Goal: Information Seeking & Learning: Learn about a topic

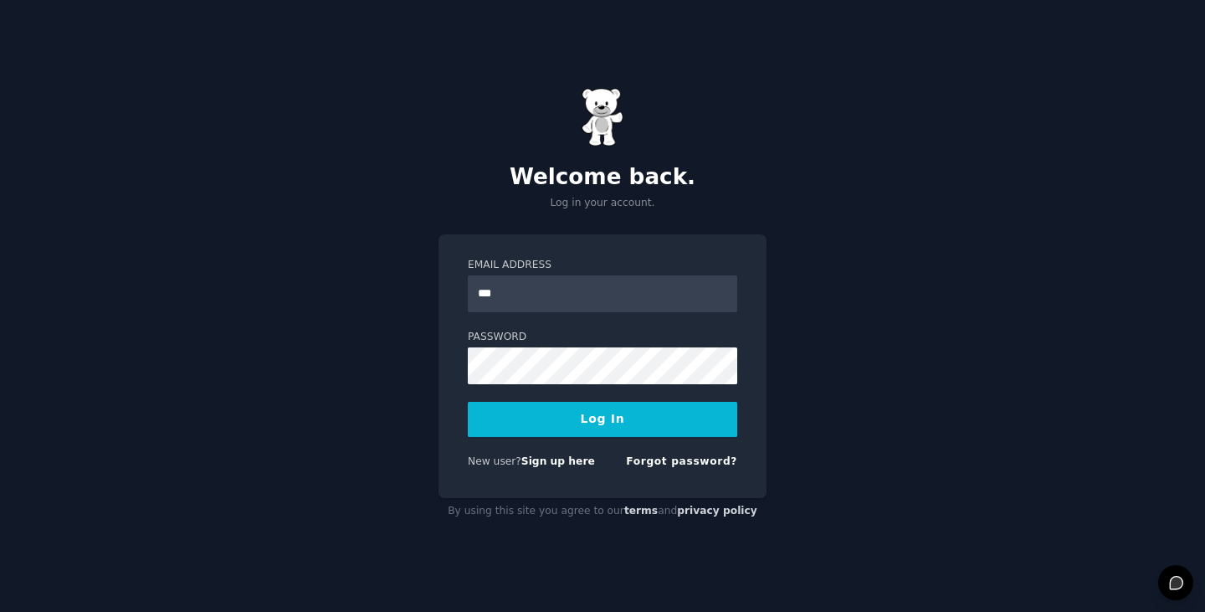
type input "**********"
click at [654, 425] on button "Log In" at bounding box center [602, 419] width 269 height 35
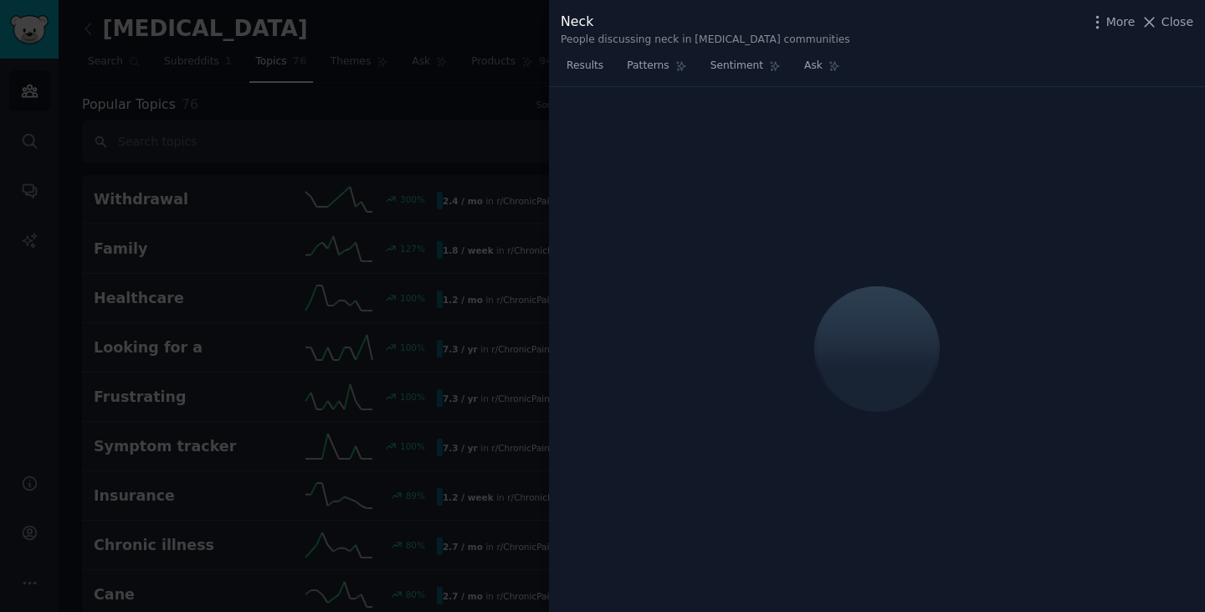
click at [1178, 28] on span "Close" at bounding box center [1178, 22] width 32 height 18
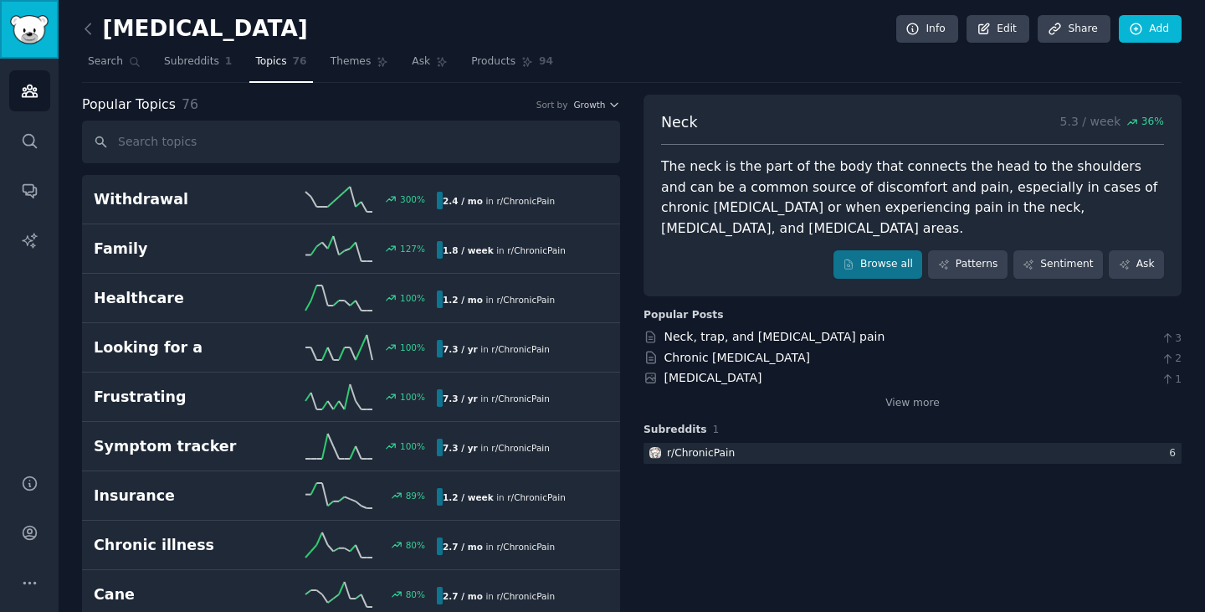
click at [18, 27] on img "Sidebar" at bounding box center [29, 29] width 38 height 29
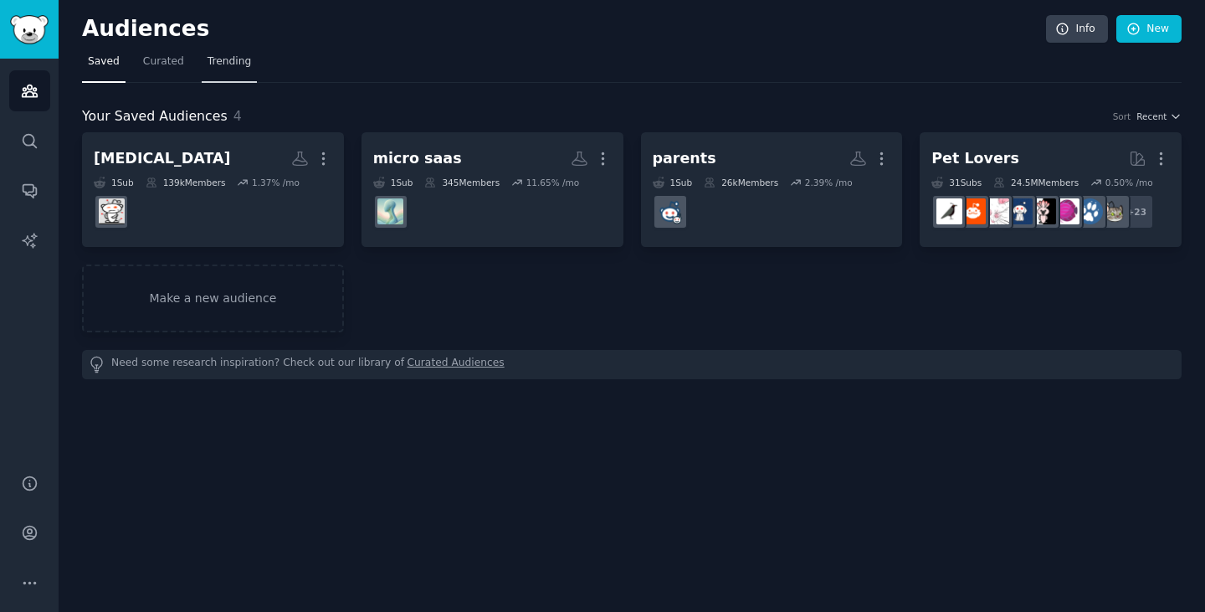
click at [208, 58] on span "Trending" at bounding box center [230, 61] width 44 height 15
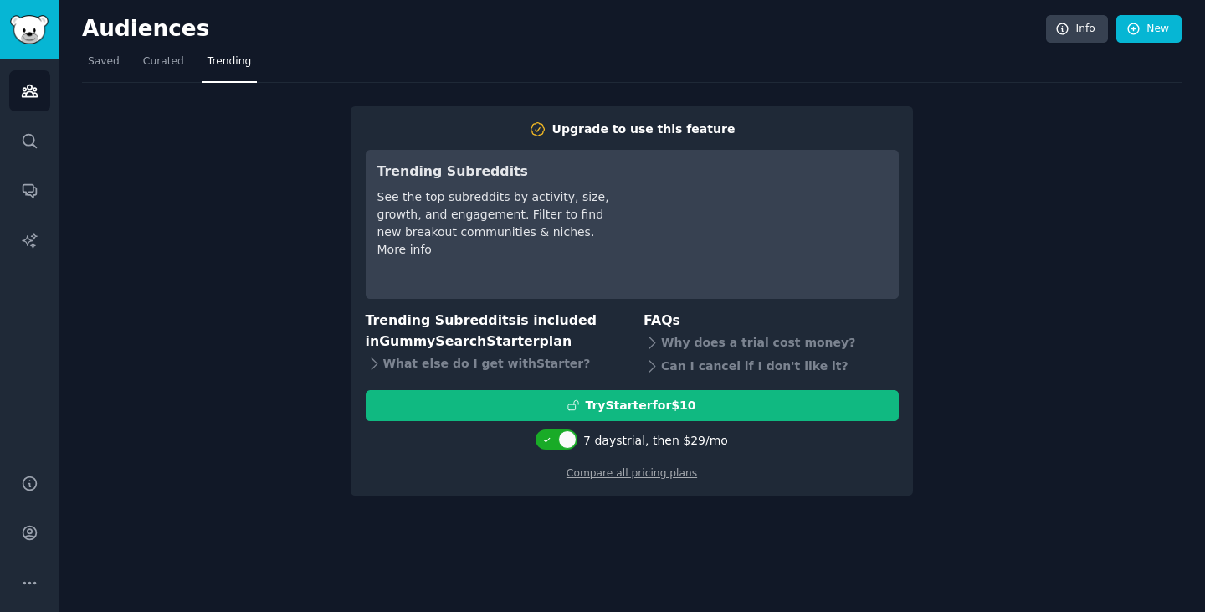
click at [123, 59] on nav "Saved Curated Trending" at bounding box center [632, 66] width 1100 height 34
click at [118, 66] on link "Saved" at bounding box center [104, 66] width 44 height 34
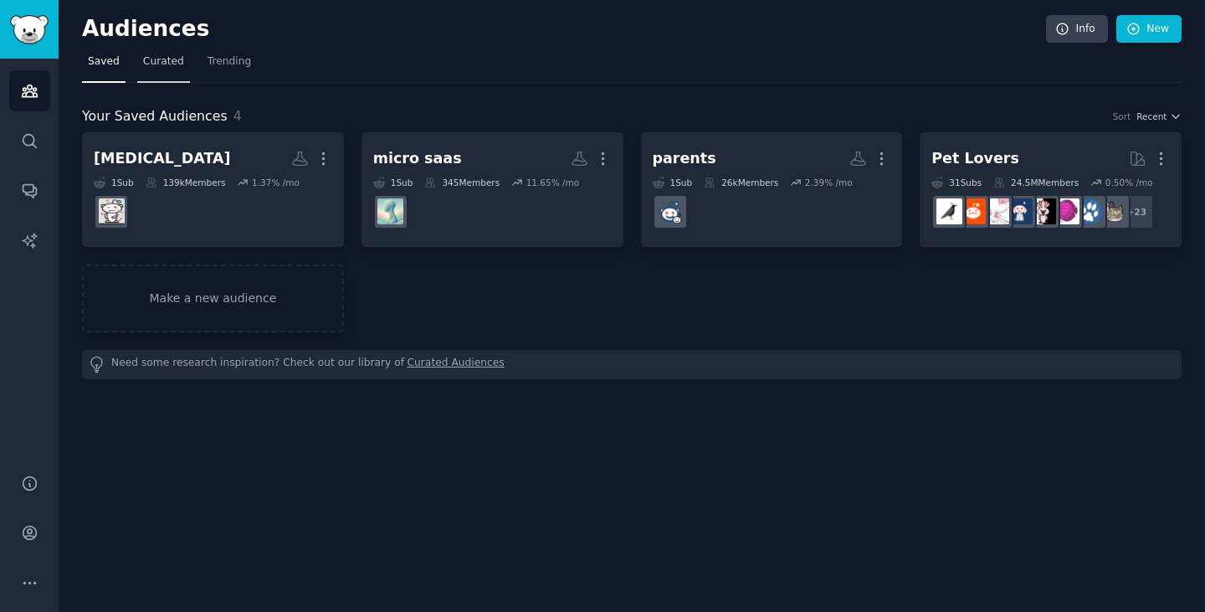
click at [170, 69] on span "Curated" at bounding box center [163, 61] width 41 height 15
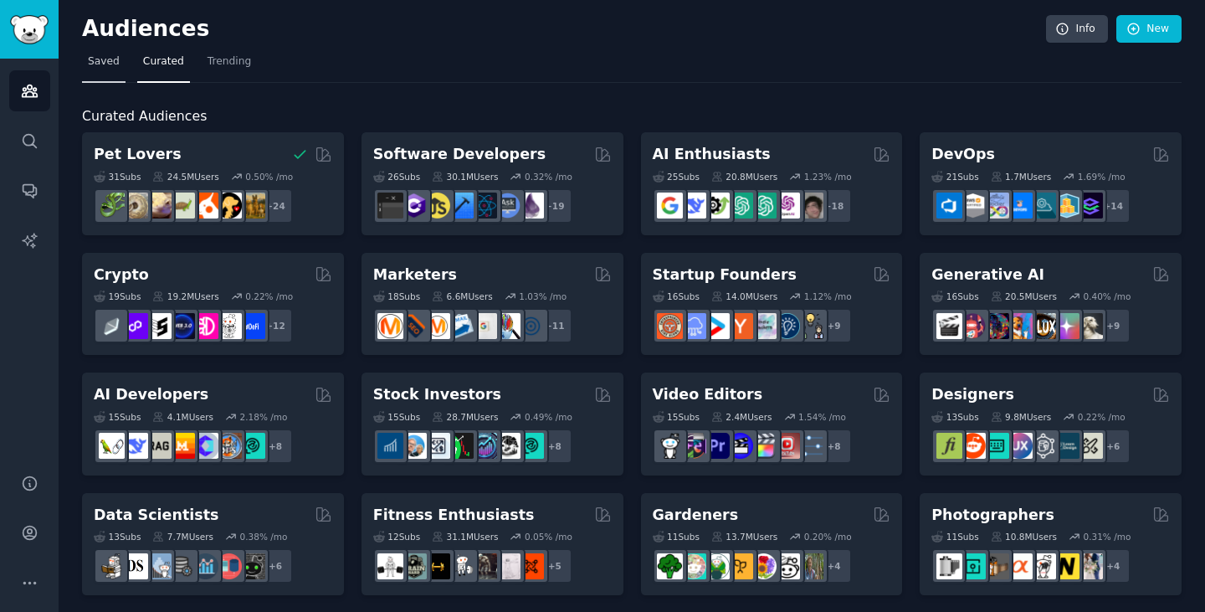
click at [109, 60] on span "Saved" at bounding box center [104, 61] width 32 height 15
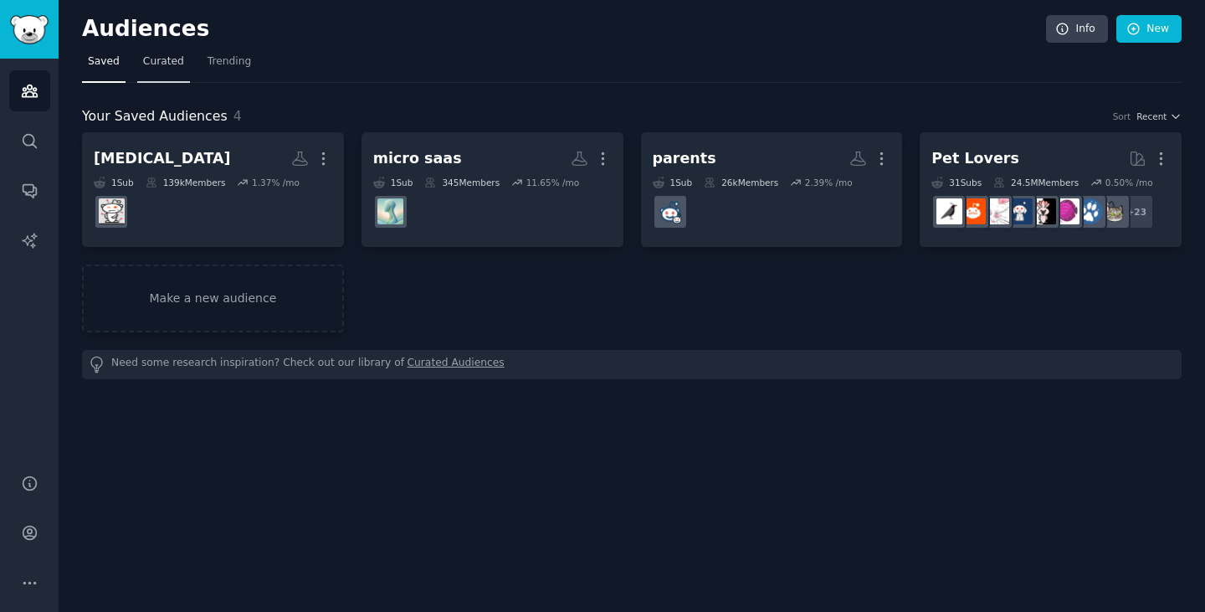
click at [157, 58] on span "Curated" at bounding box center [163, 61] width 41 height 15
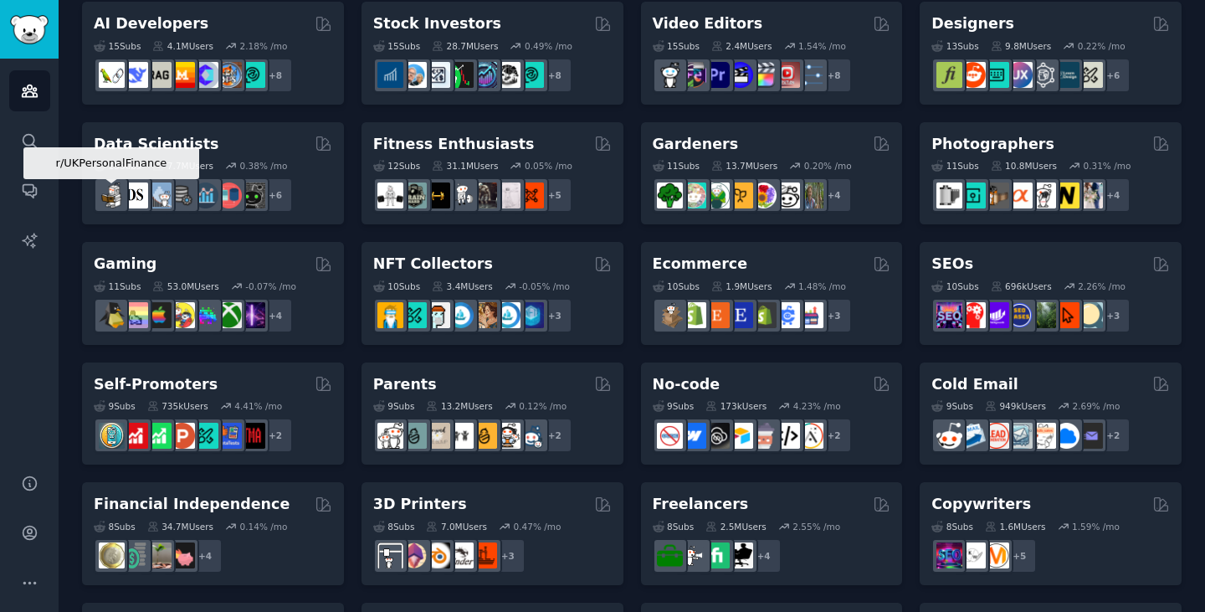
scroll to position [309, 0]
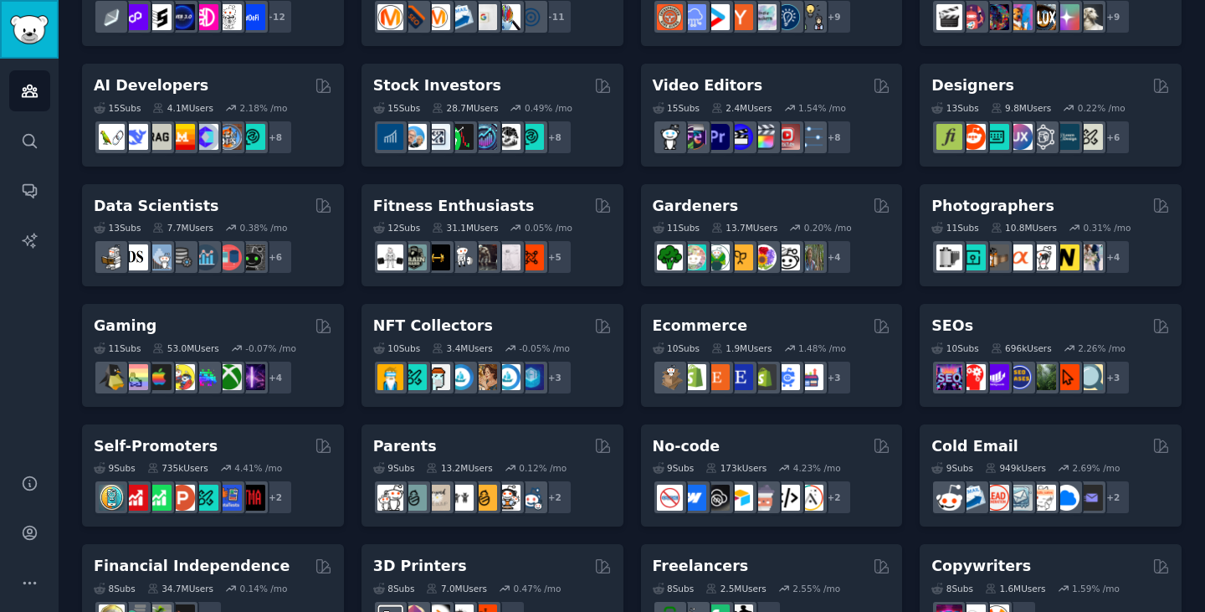
click at [49, 29] on link "Sidebar" at bounding box center [29, 29] width 59 height 59
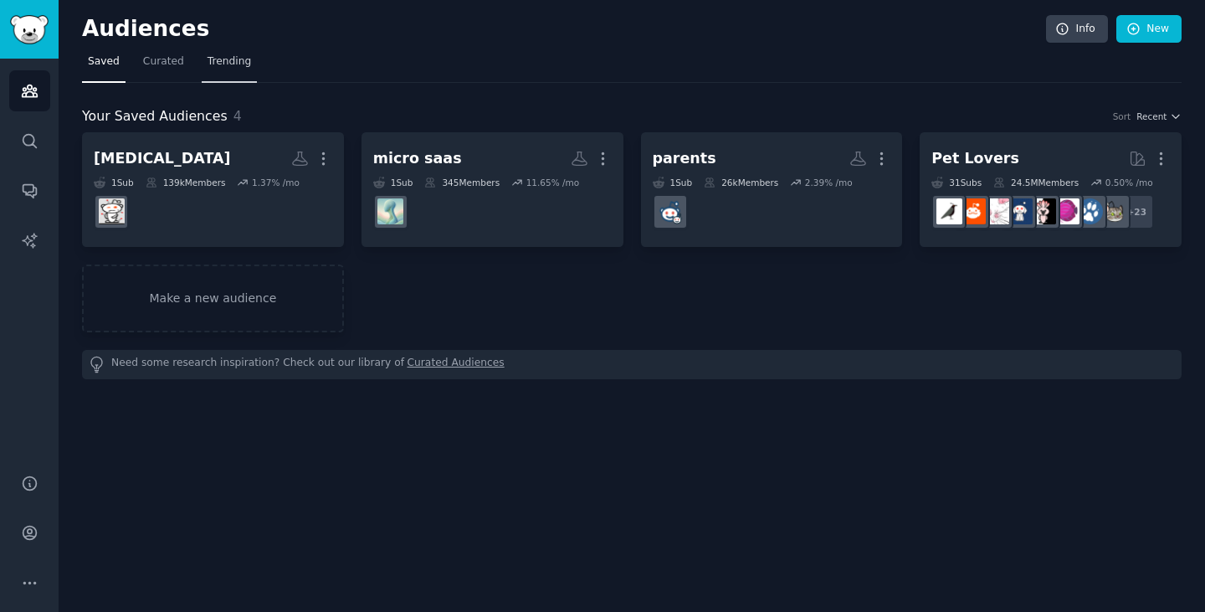
click at [222, 65] on span "Trending" at bounding box center [230, 61] width 44 height 15
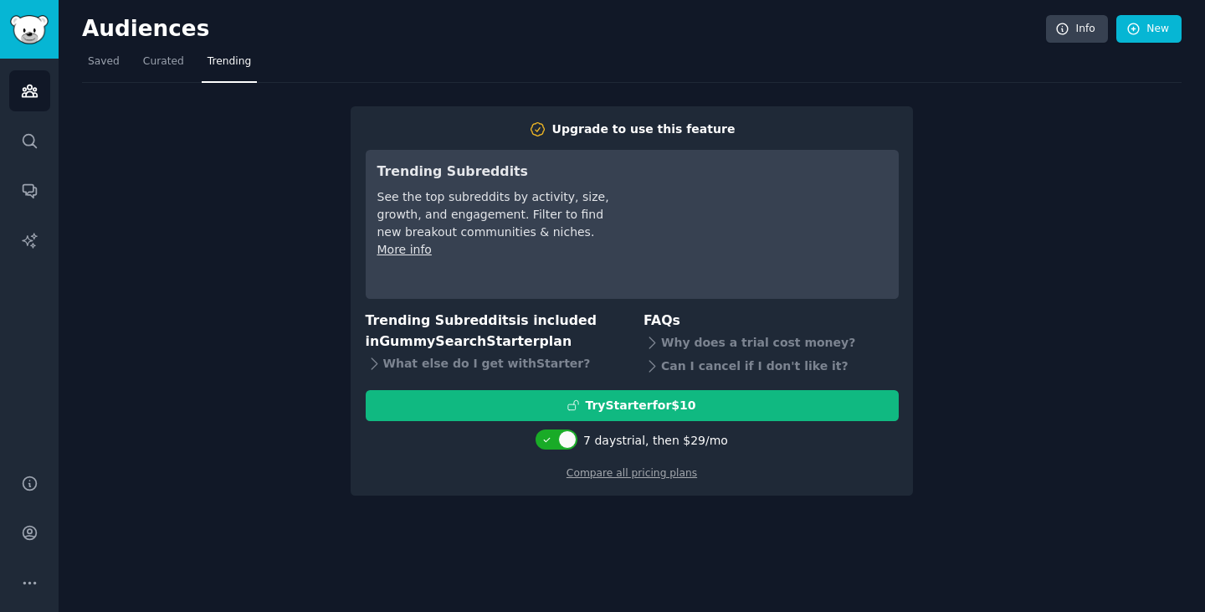
click at [124, 64] on nav "Saved Curated Trending" at bounding box center [632, 66] width 1100 height 34
click at [116, 73] on link "Saved" at bounding box center [104, 66] width 44 height 34
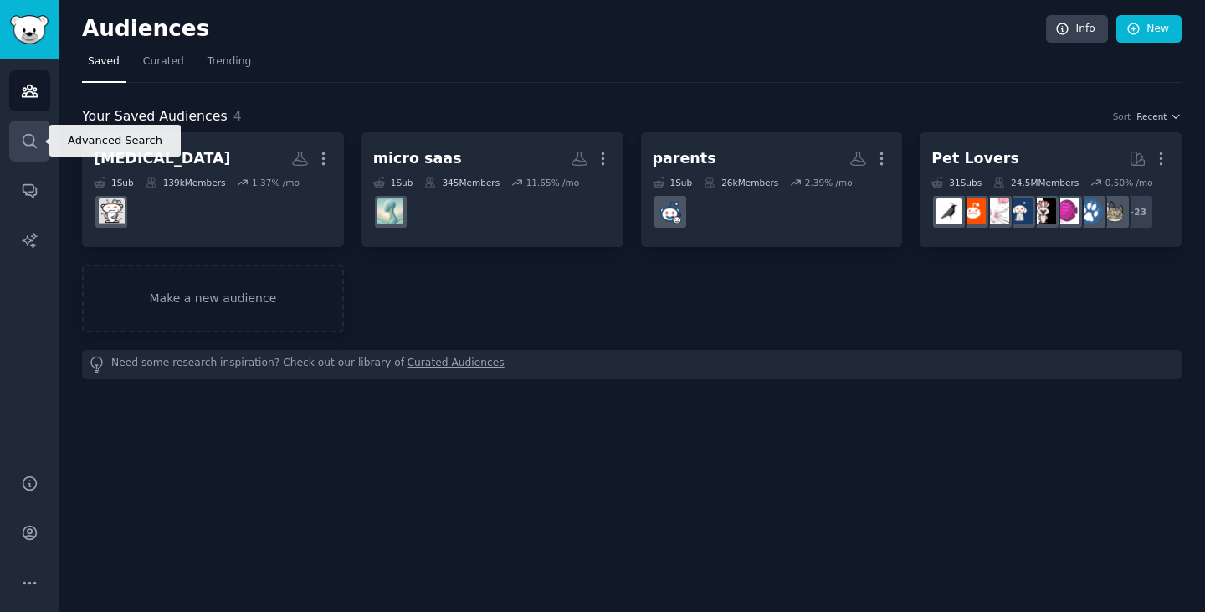
click at [33, 126] on link "Search" at bounding box center [29, 141] width 41 height 41
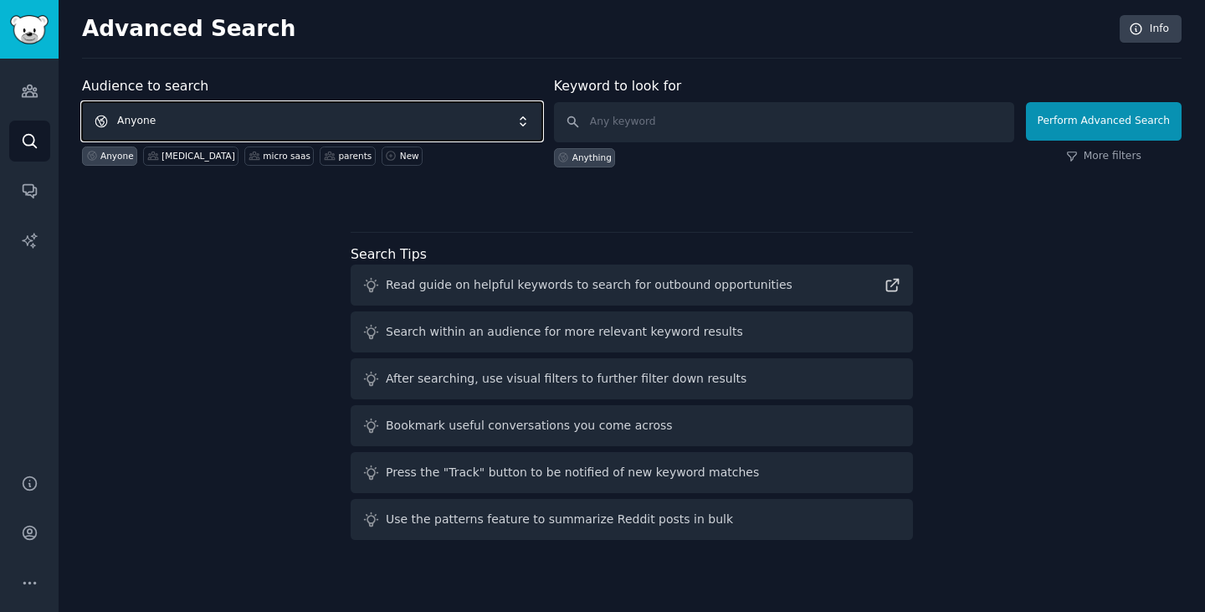
click at [390, 118] on span "Anyone" at bounding box center [312, 121] width 460 height 38
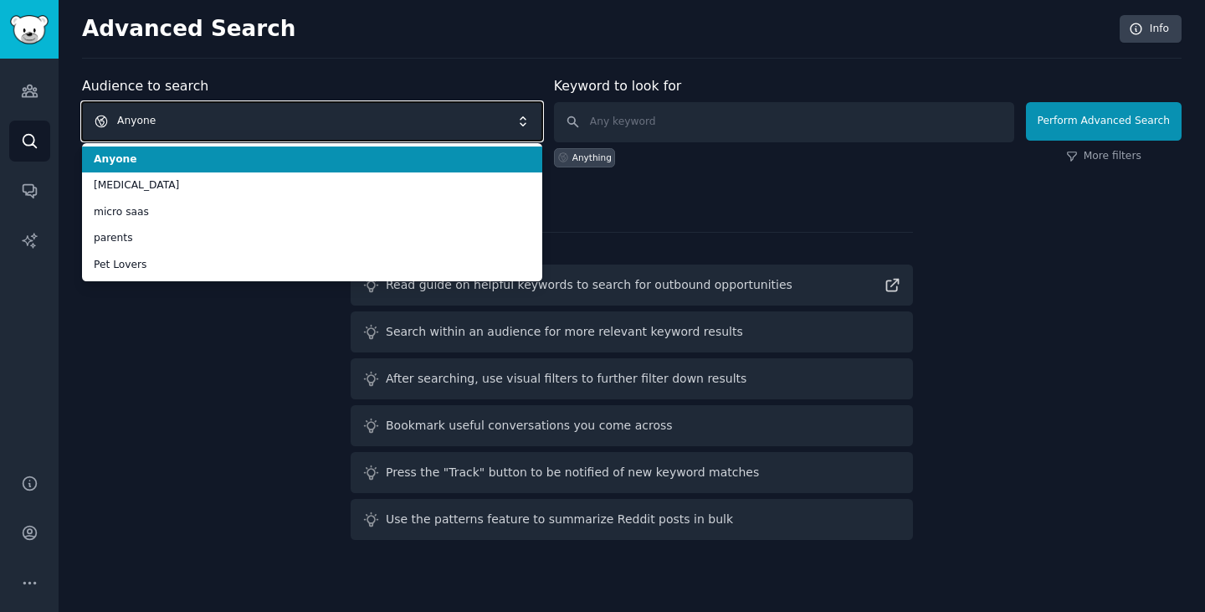
click at [393, 126] on span "Anyone" at bounding box center [312, 121] width 460 height 38
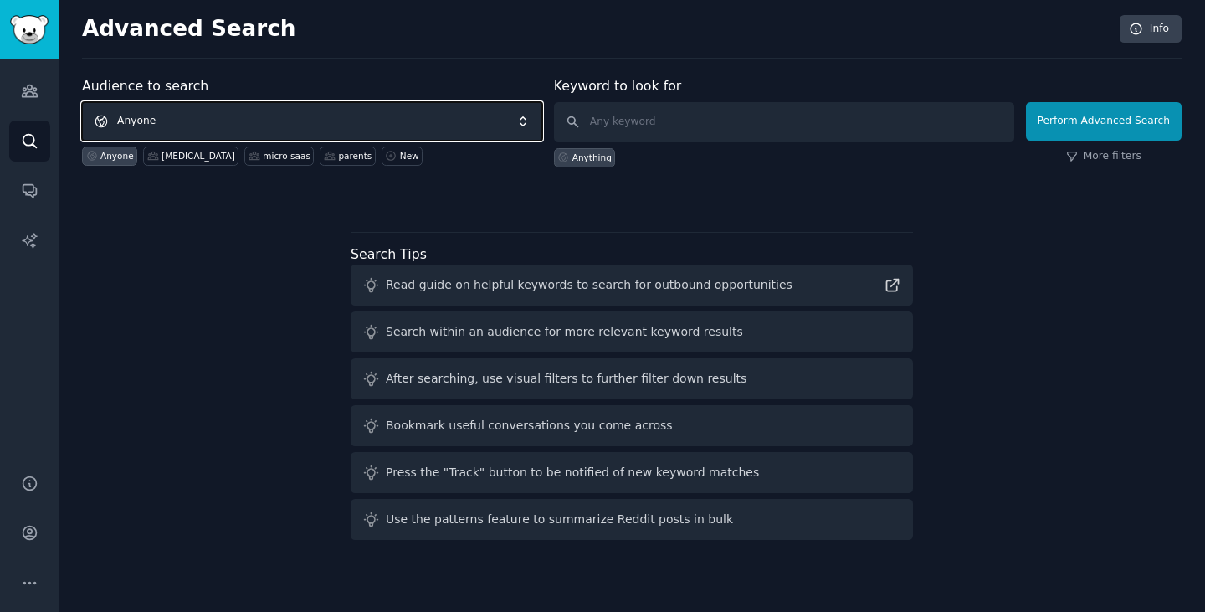
click at [393, 126] on span "Anyone" at bounding box center [312, 121] width 460 height 38
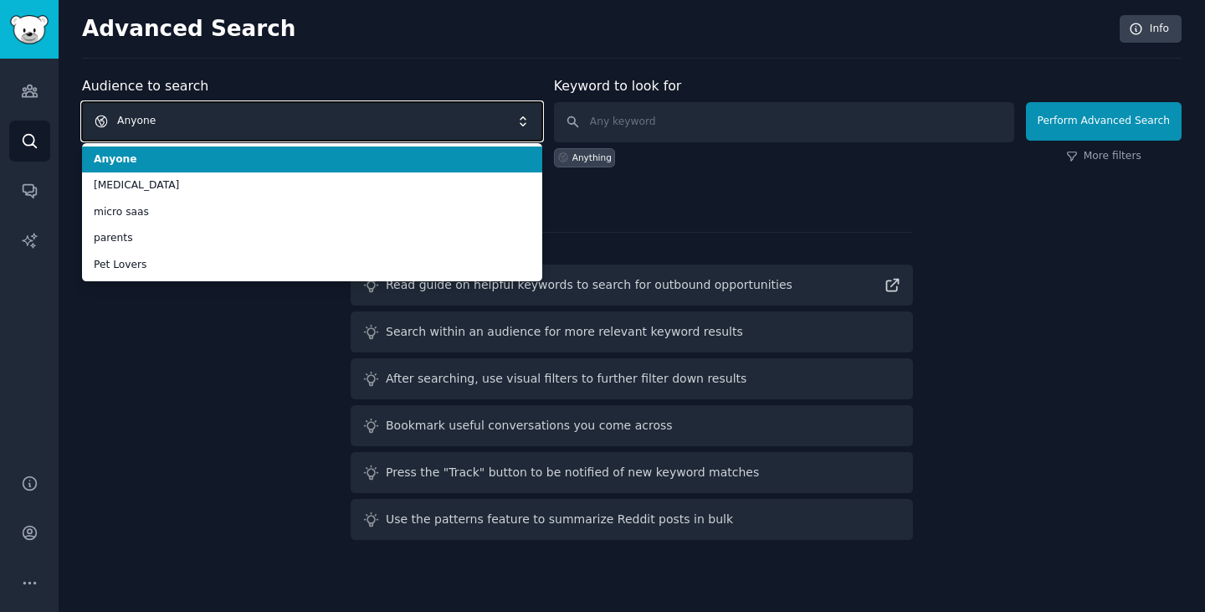
click at [393, 126] on span "Anyone" at bounding box center [312, 121] width 460 height 38
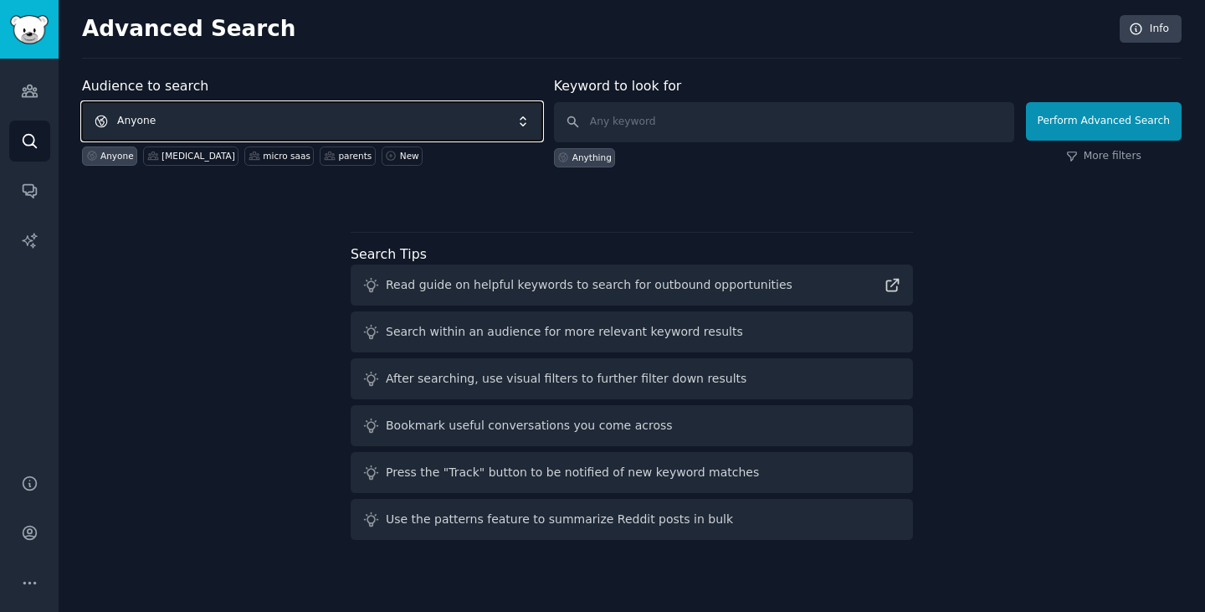
click at [433, 106] on span "Anyone" at bounding box center [312, 121] width 460 height 38
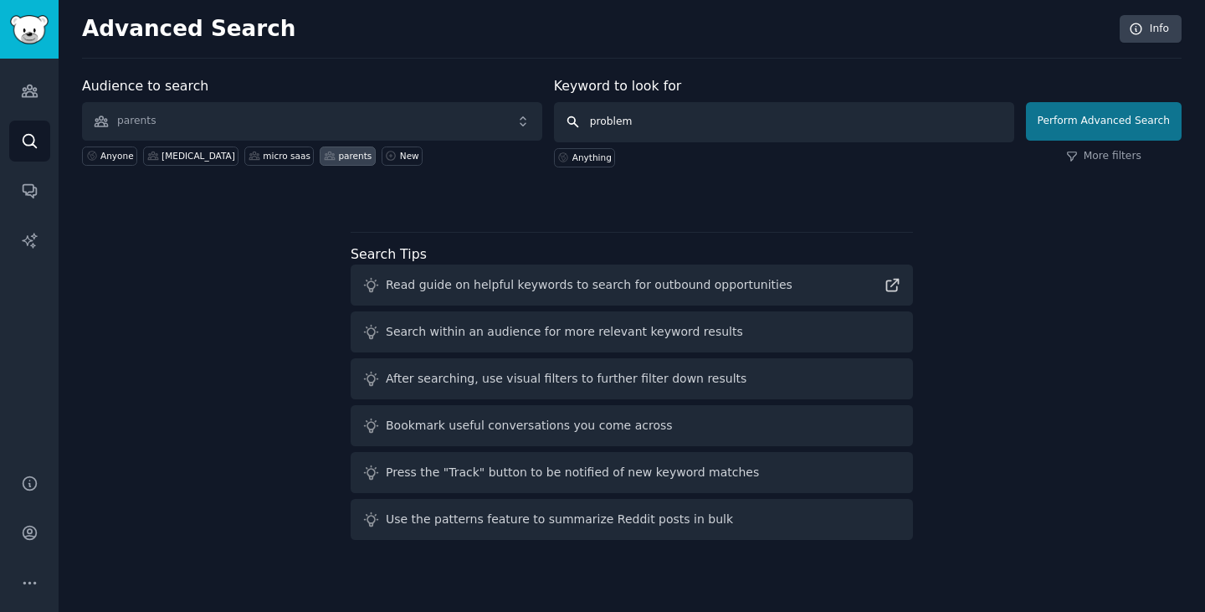
type input "problem"
click at [1117, 132] on button "Perform Advanced Search" at bounding box center [1104, 121] width 156 height 38
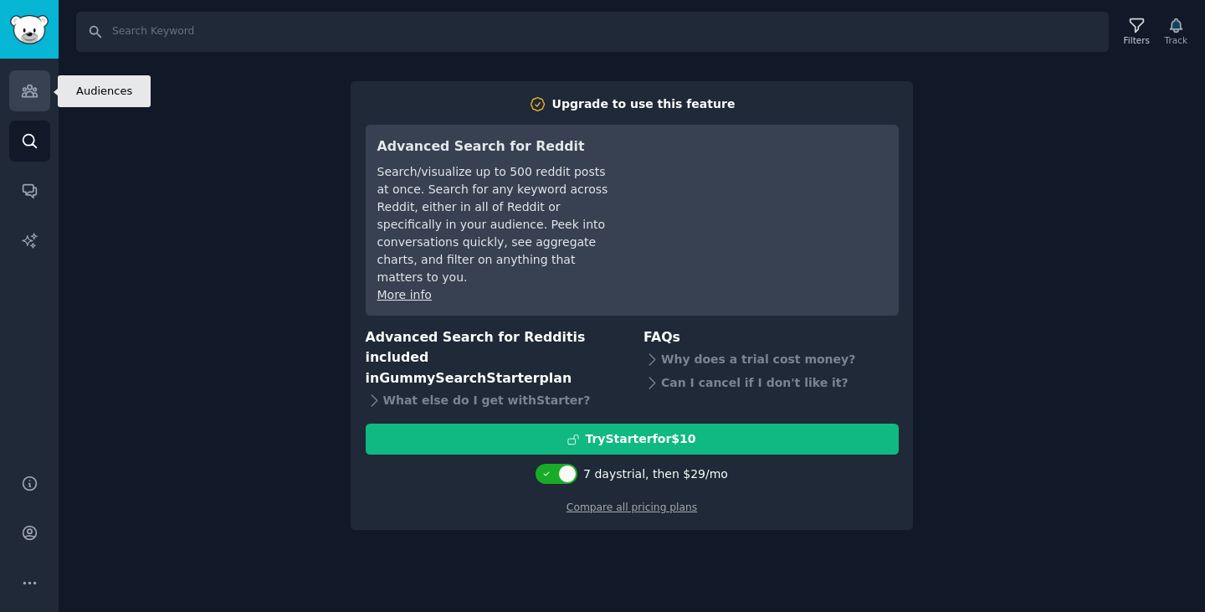
click at [29, 81] on link "Audiences" at bounding box center [29, 90] width 41 height 41
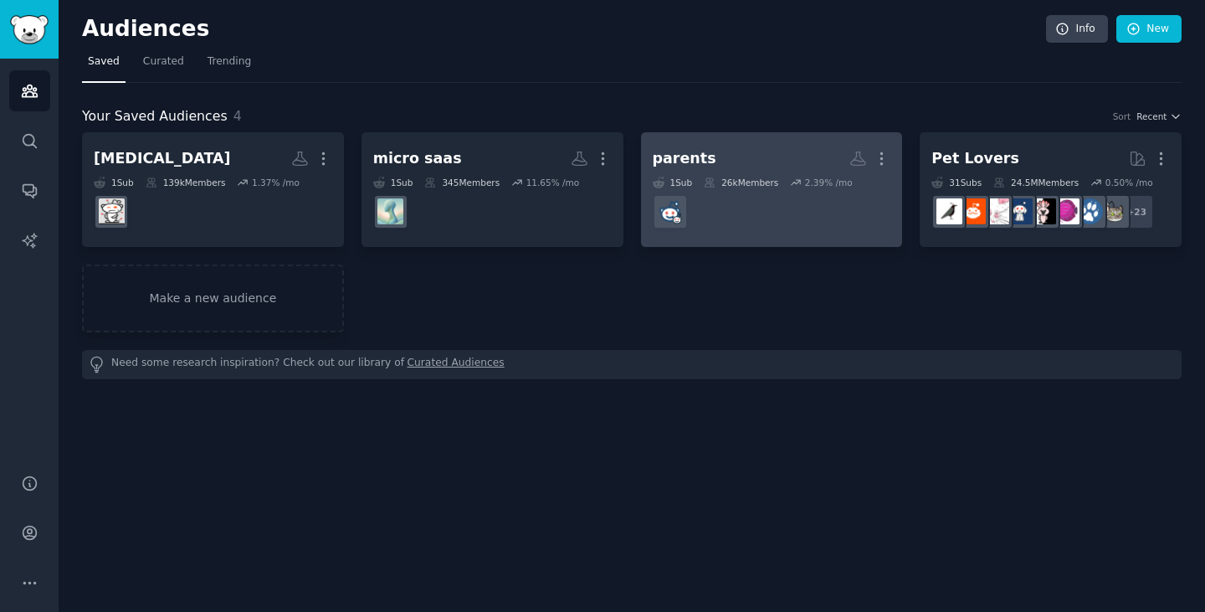
click at [650, 166] on link "parents More 1 Sub 26k Members 2.39 % /mo" at bounding box center [772, 189] width 262 height 115
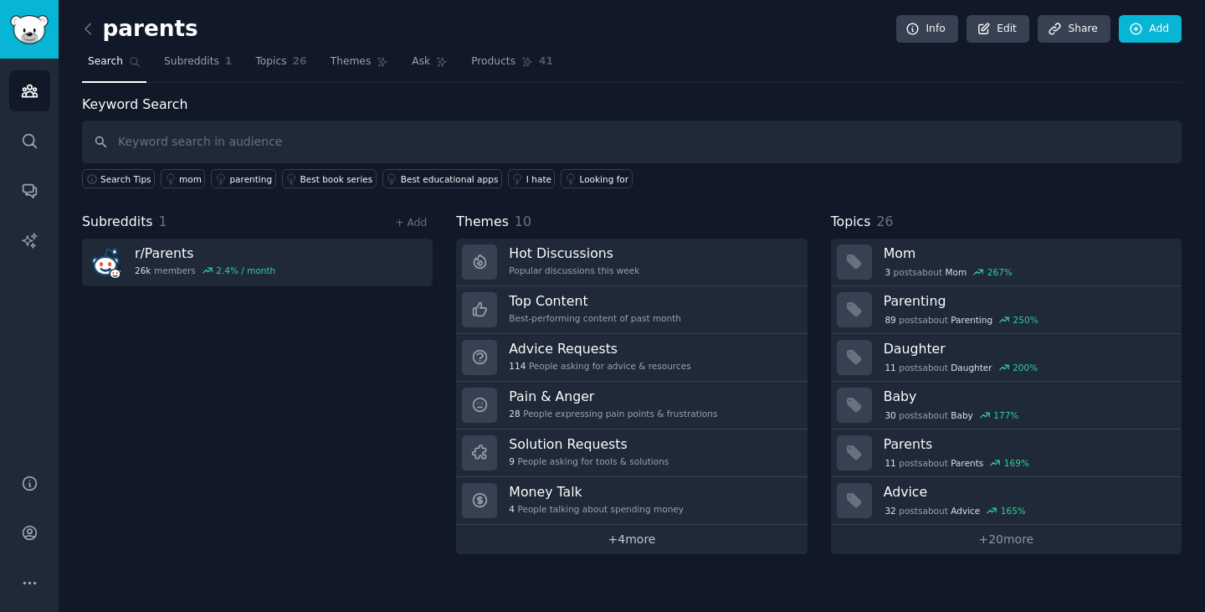
click at [675, 542] on link "+ 4 more" at bounding box center [631, 539] width 351 height 29
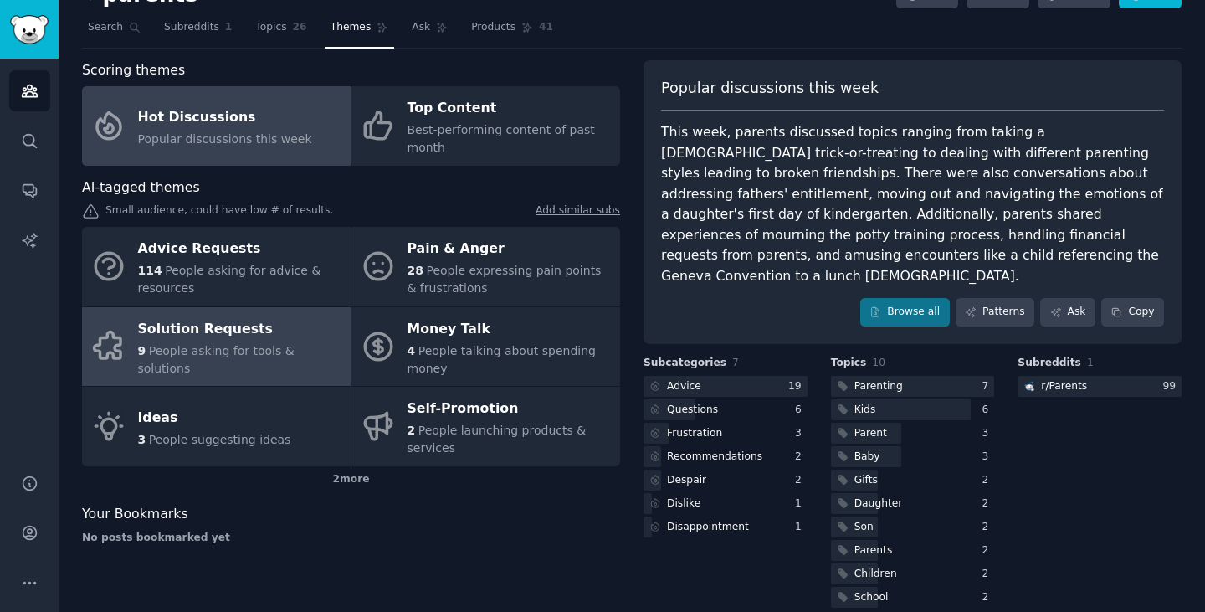
scroll to position [35, 0]
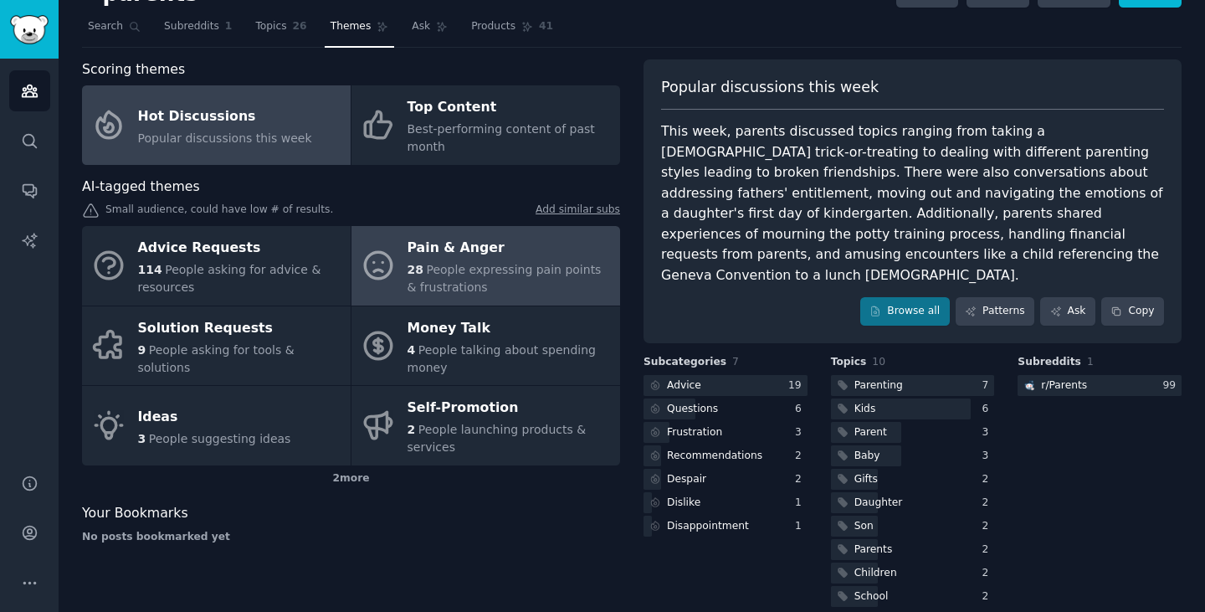
click at [408, 287] on span "People expressing pain points & frustrations" at bounding box center [505, 278] width 194 height 31
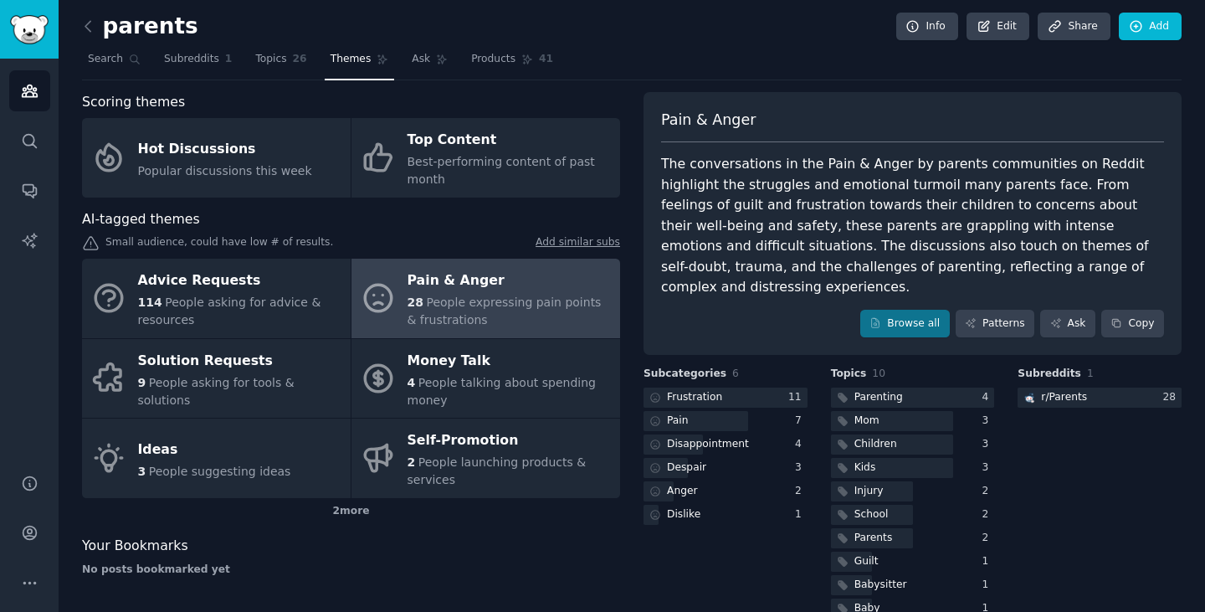
scroll to position [15, 0]
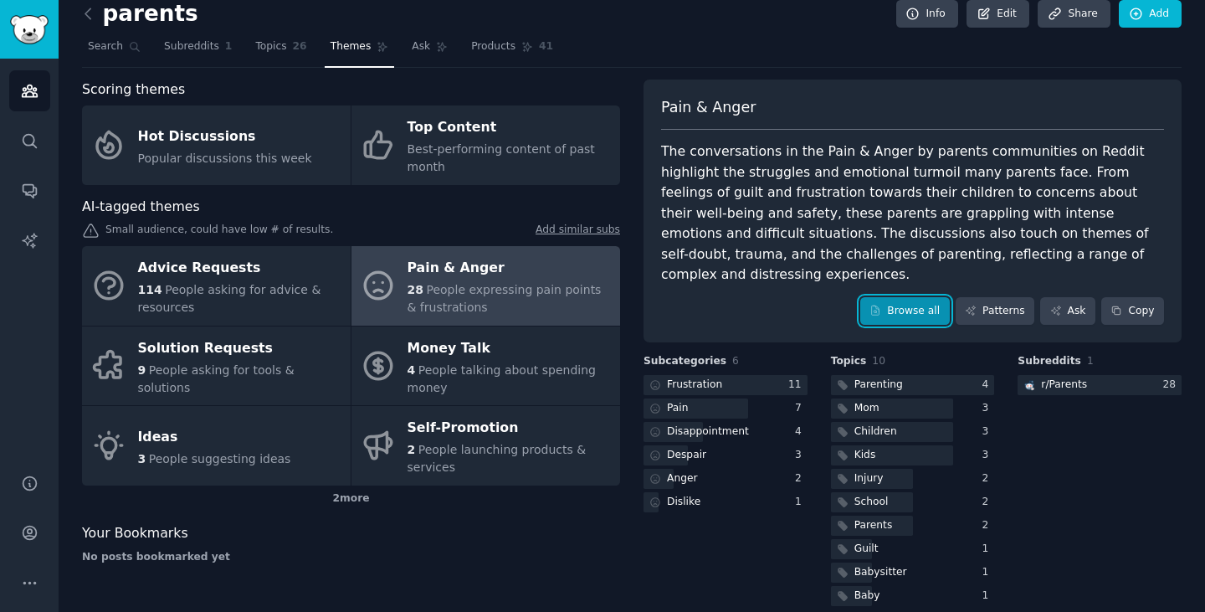
click at [916, 297] on link "Browse all" at bounding box center [905, 311] width 90 height 28
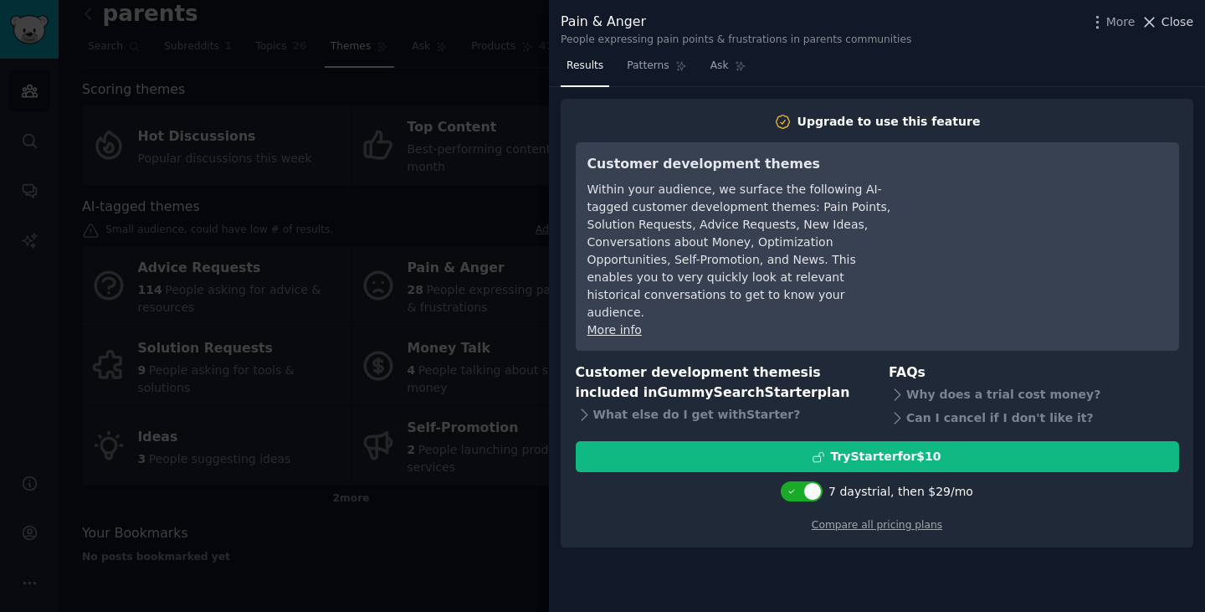
click at [1166, 23] on span "Close" at bounding box center [1178, 22] width 32 height 18
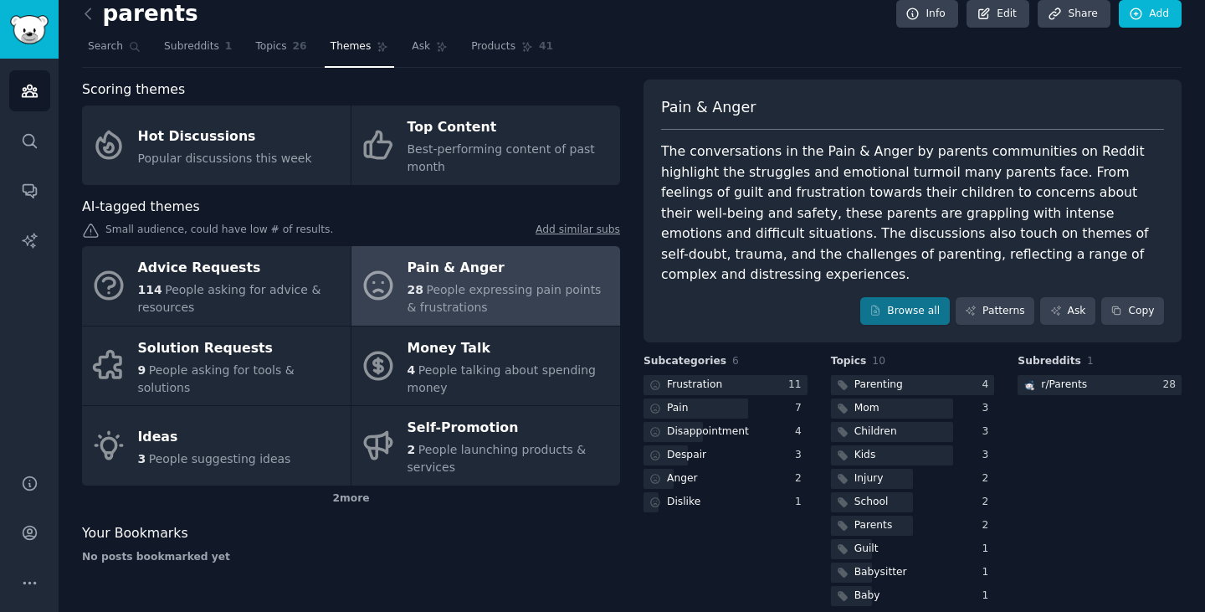
click at [805, 223] on div "The conversations in the Pain & Anger by parents communities on Reddit highligh…" at bounding box center [912, 213] width 503 height 144
click at [902, 297] on link "Browse all" at bounding box center [905, 311] width 90 height 28
